Goal: Task Accomplishment & Management: Use online tool/utility

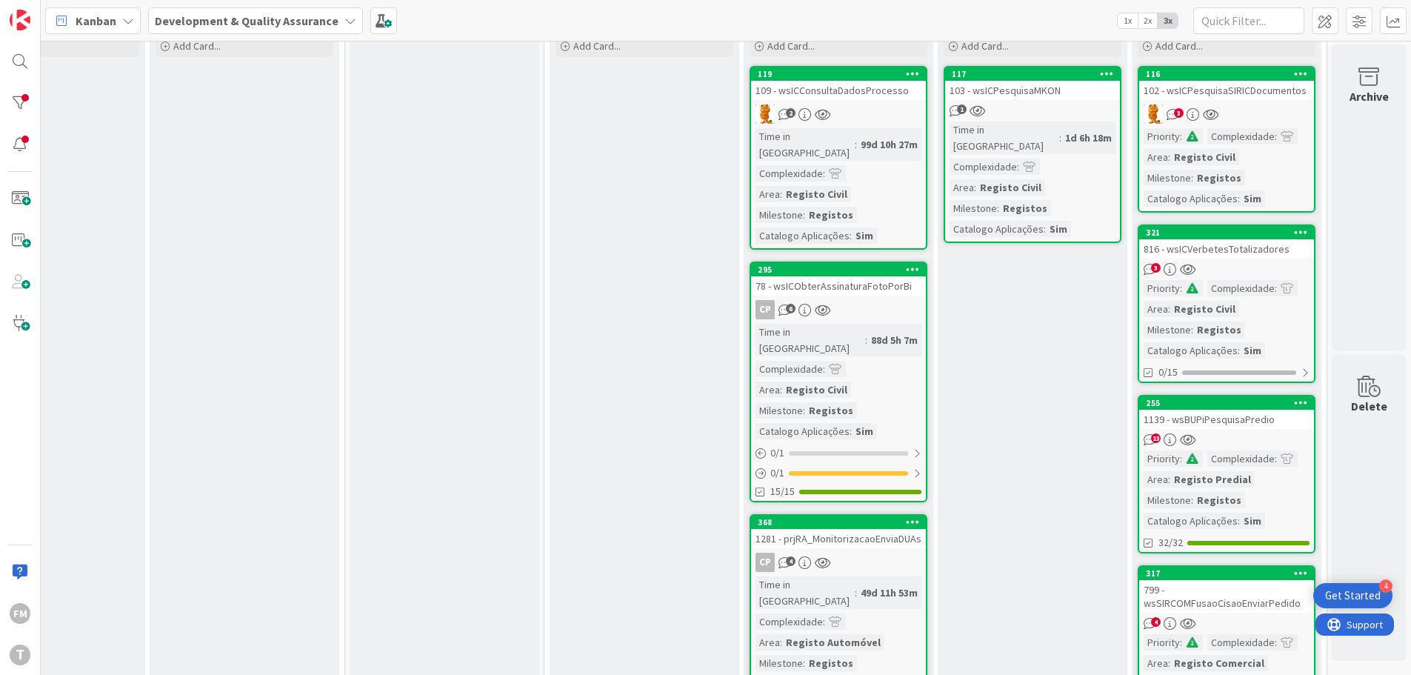
scroll to position [0, 290]
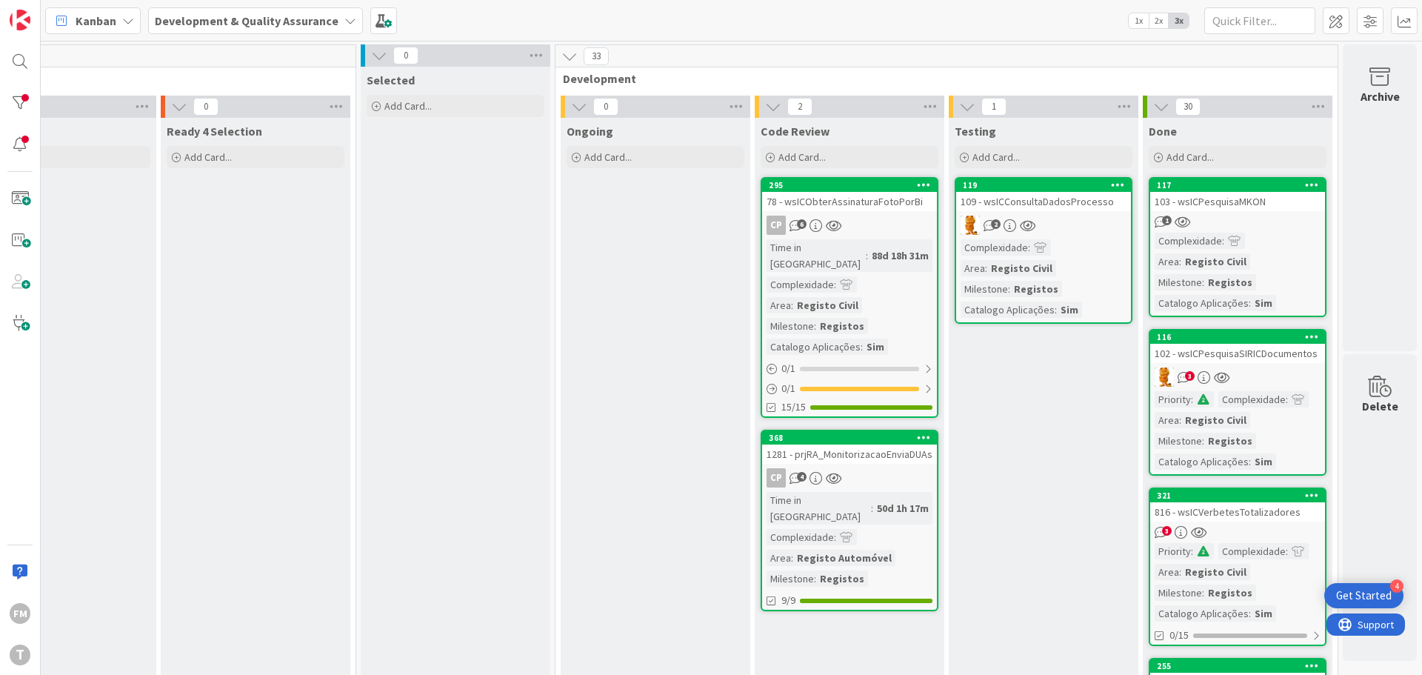
click at [881, 213] on link "295 78 - wsICObterAssinaturaFotoPorBi CP 6 Time in Column : 88d 18h 31m Complex…" at bounding box center [850, 297] width 178 height 241
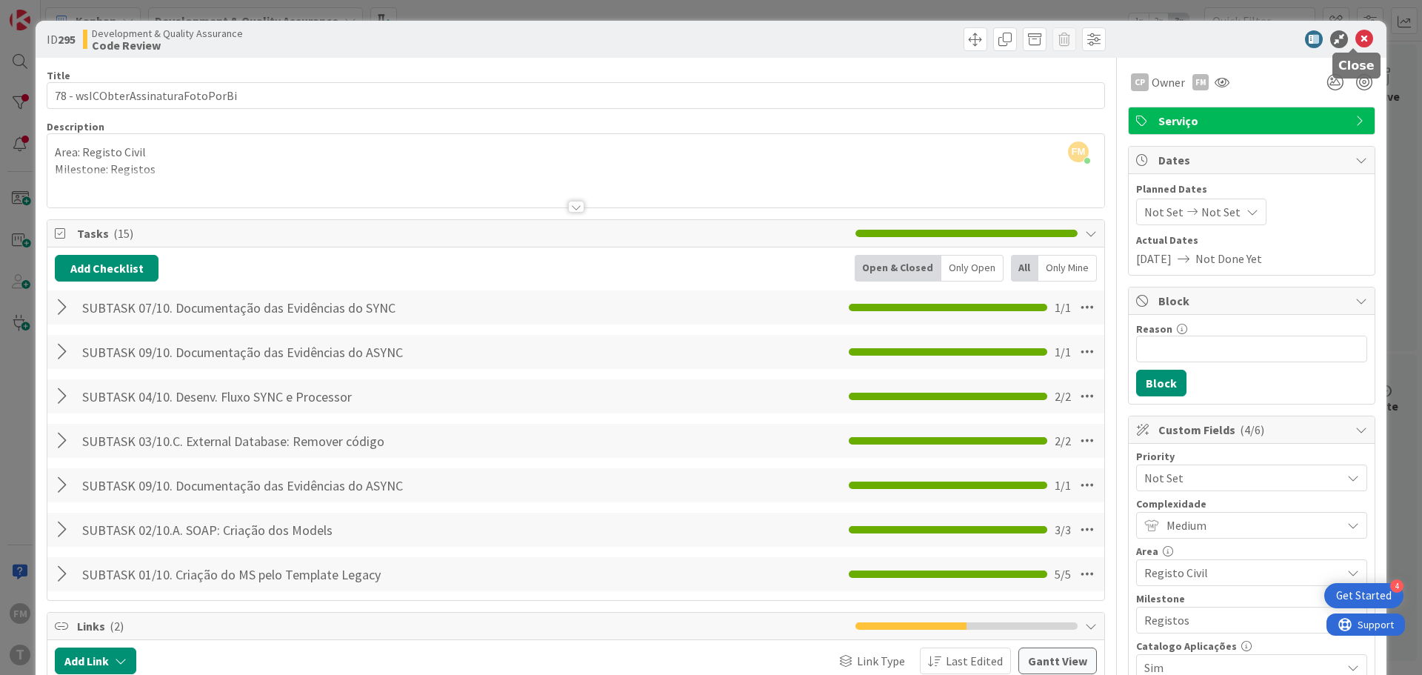
click at [1360, 37] on icon at bounding box center [1365, 39] width 18 height 18
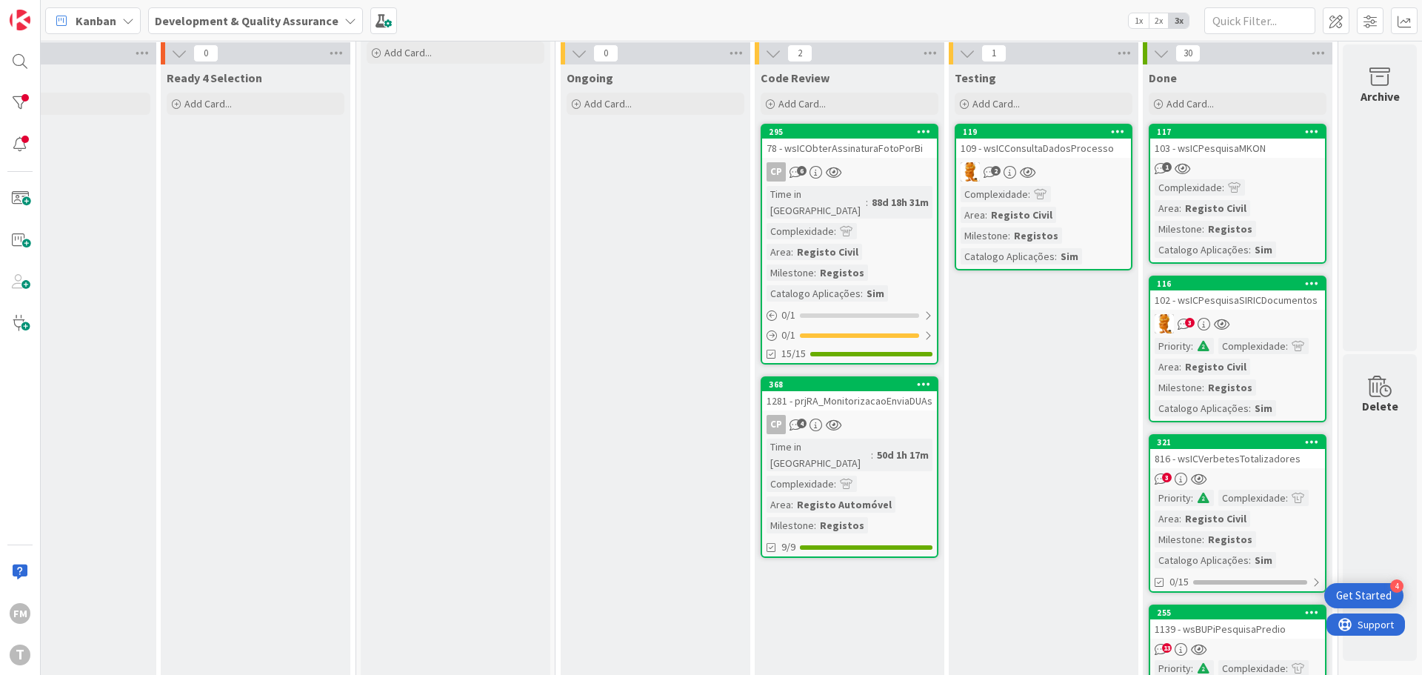
scroll to position [0, 290]
